Goal: Transaction & Acquisition: Purchase product/service

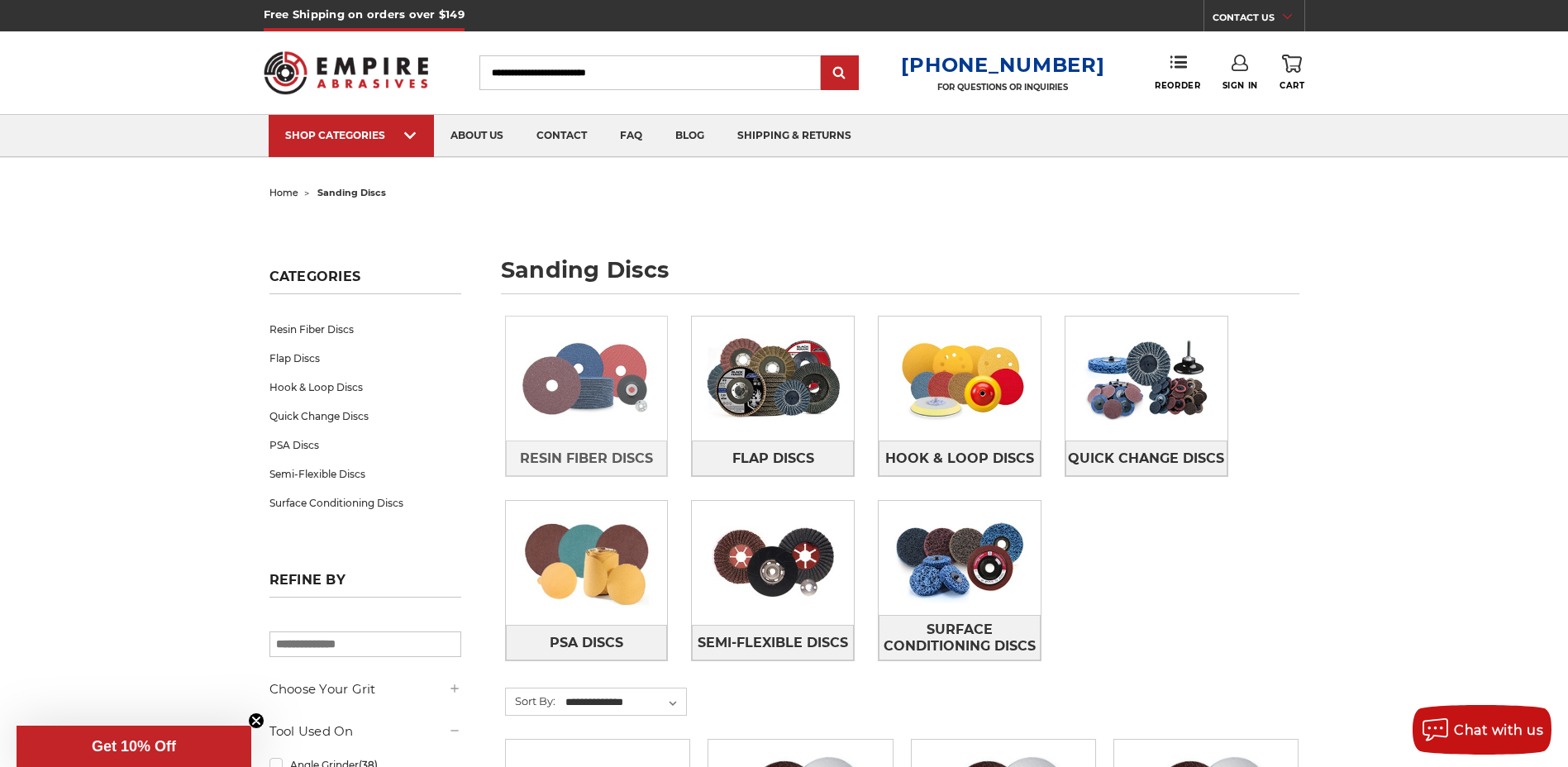
click at [590, 405] on img at bounding box center [586, 378] width 162 height 114
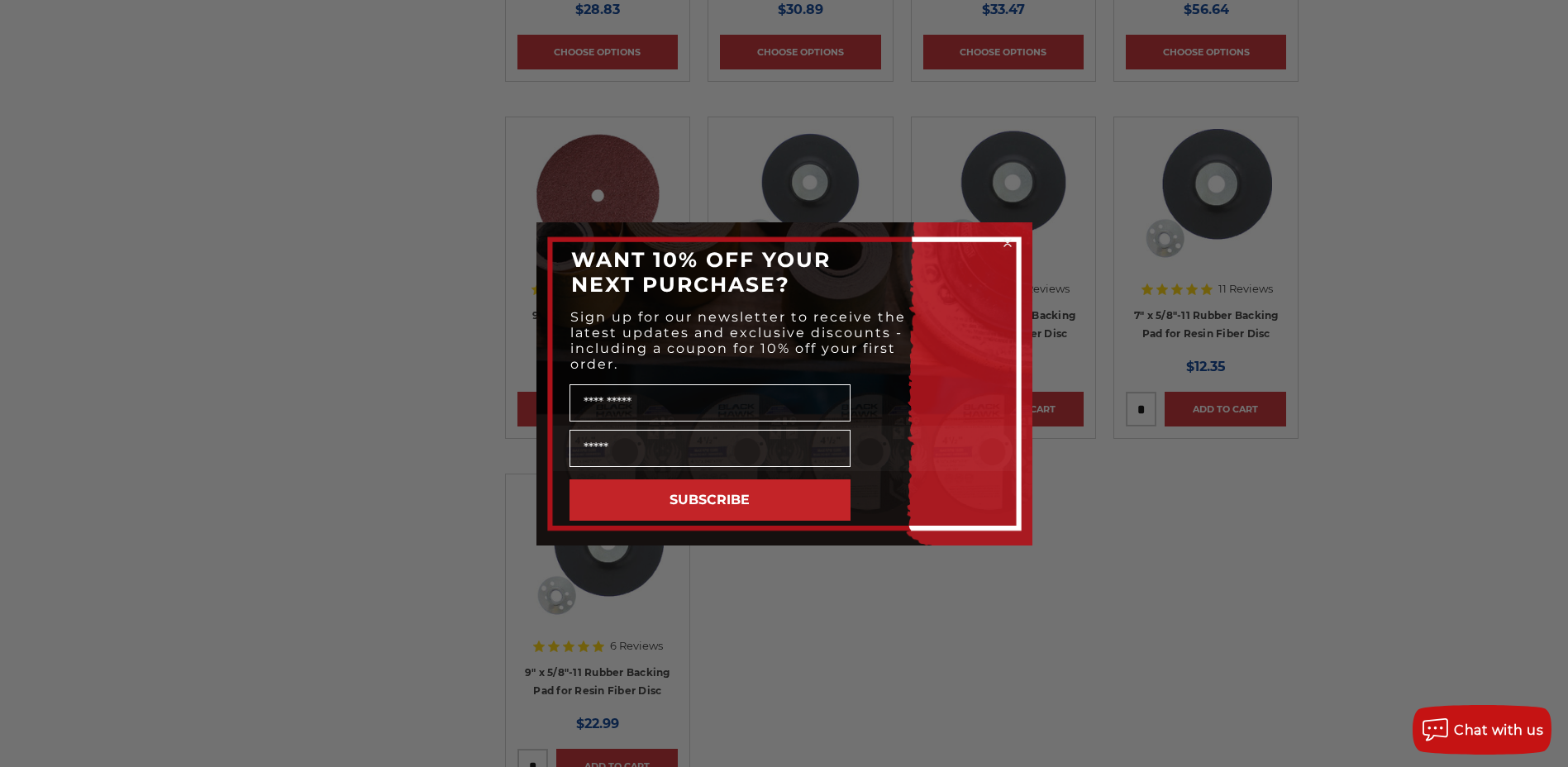
scroll to position [1323, 0]
click at [1004, 243] on circle "Close dialog" at bounding box center [1007, 243] width 15 height 15
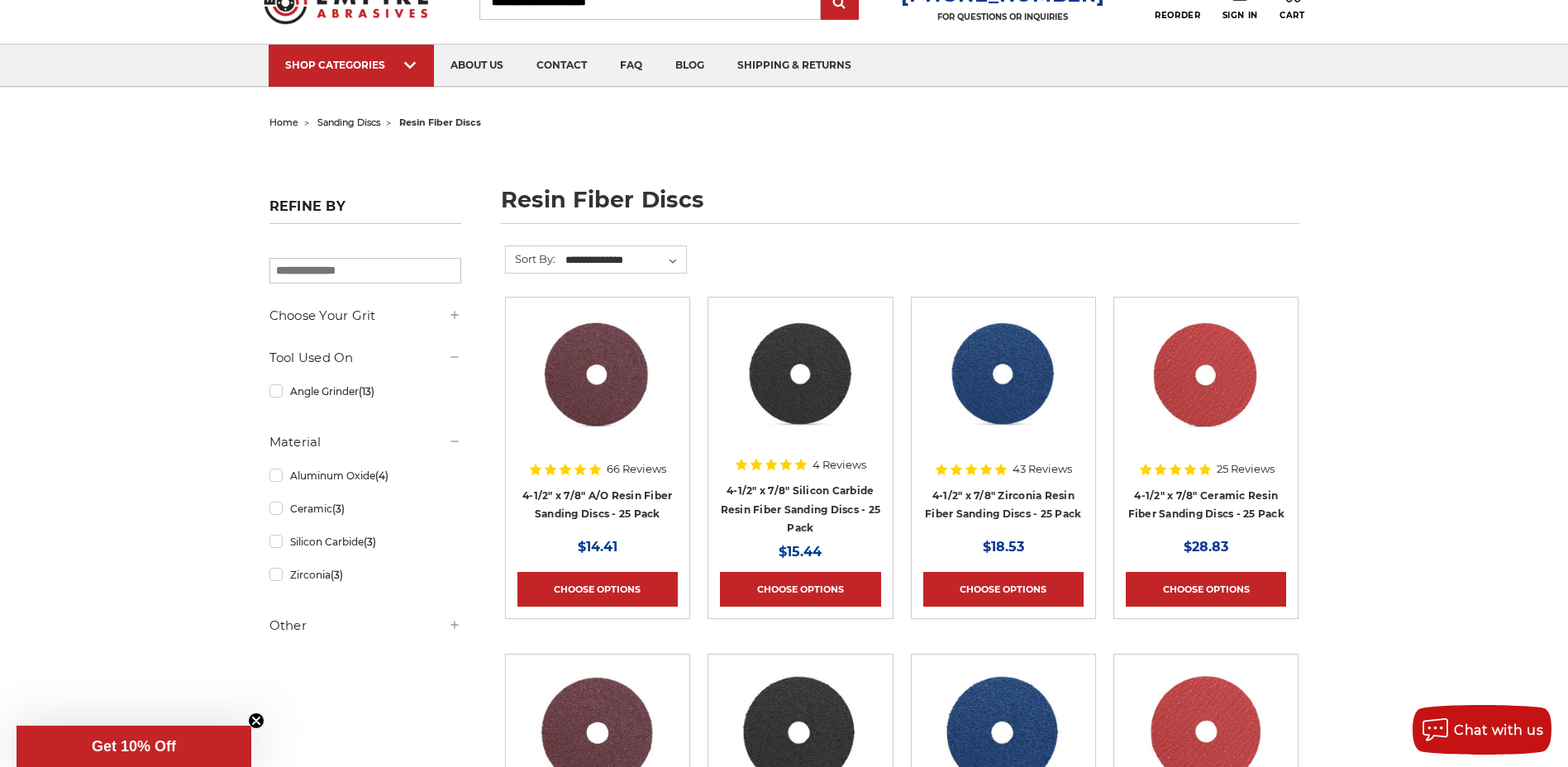
scroll to position [0, 0]
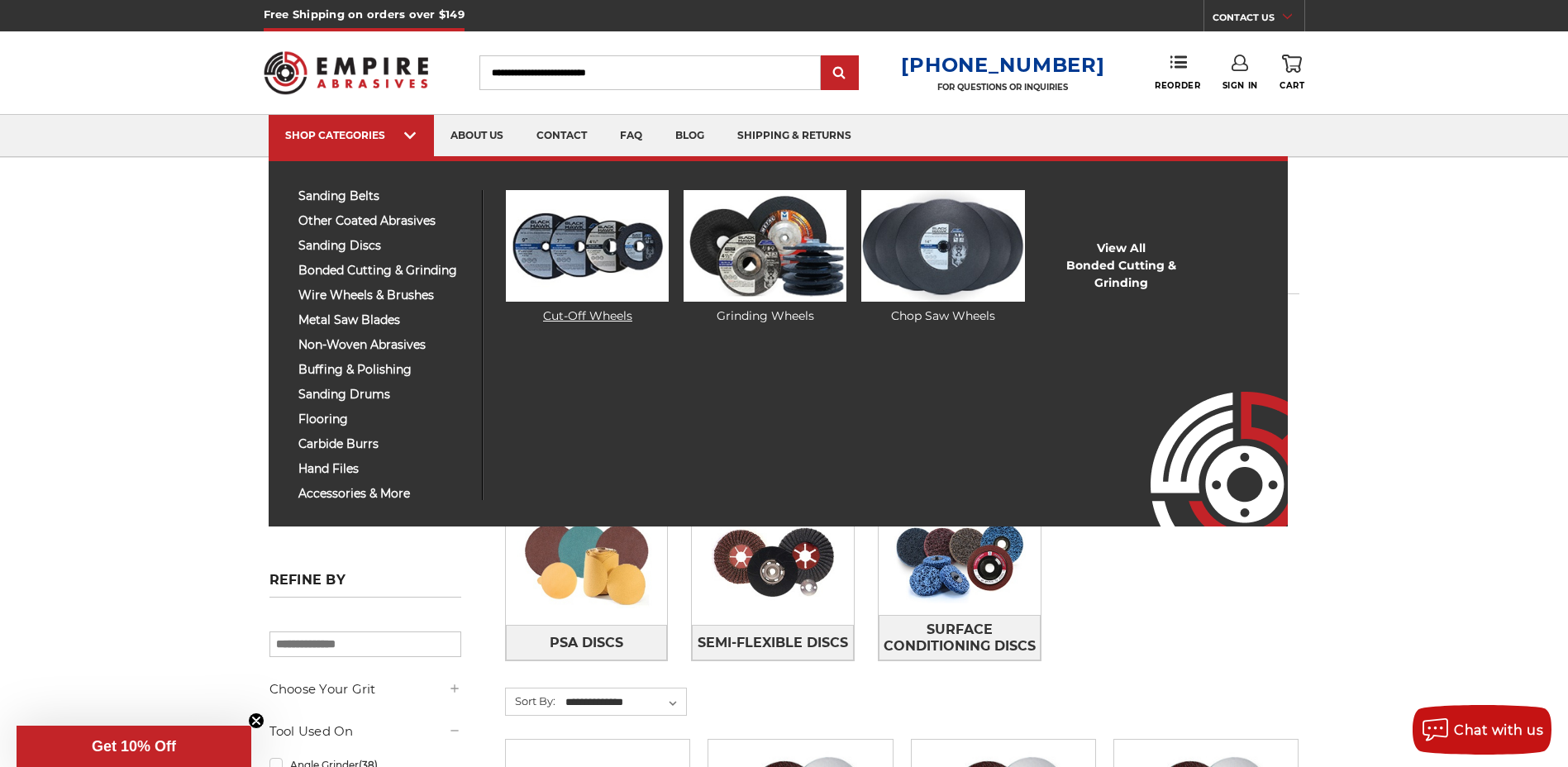
click at [527, 269] on img at bounding box center [587, 246] width 163 height 112
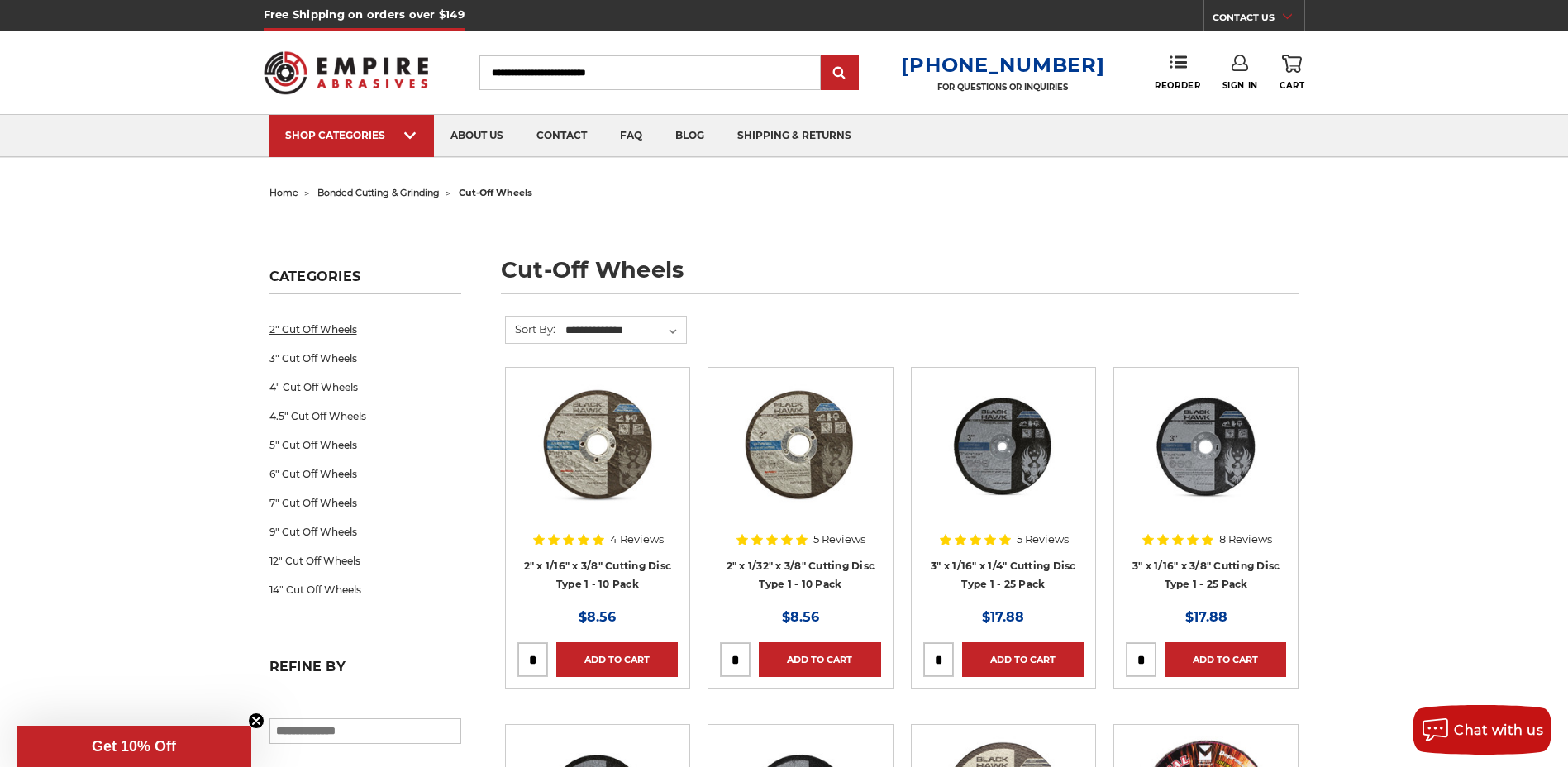
click at [317, 327] on link "2" Cut Off Wheels" at bounding box center [365, 329] width 192 height 29
